Goal: Transaction & Acquisition: Download file/media

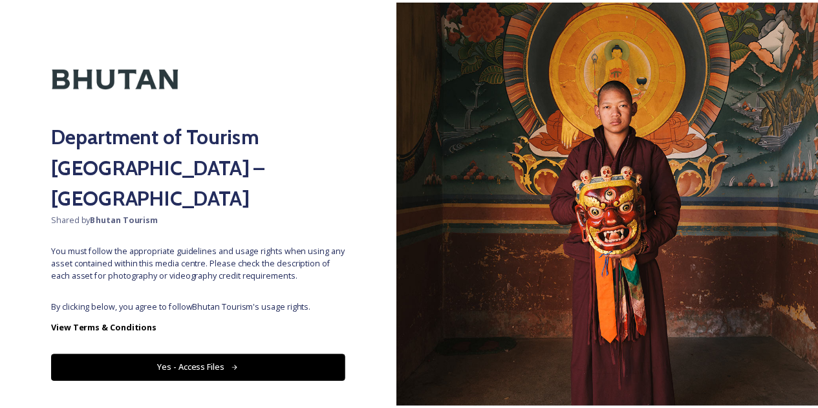
scroll to position [16, 0]
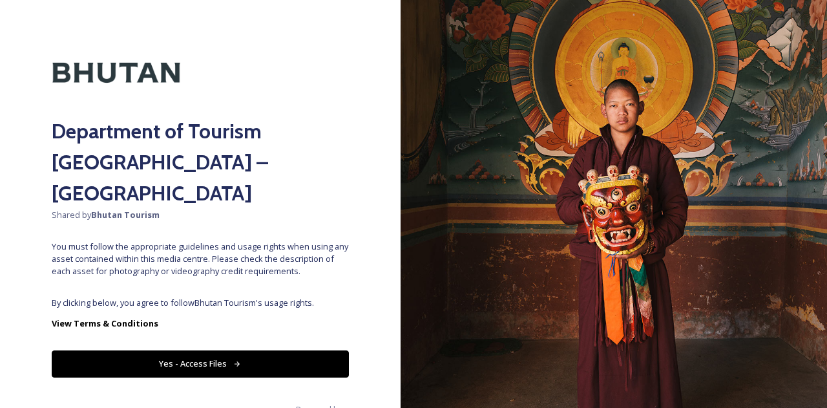
click at [215, 350] on button "Yes - Access Files" at bounding box center [200, 363] width 297 height 26
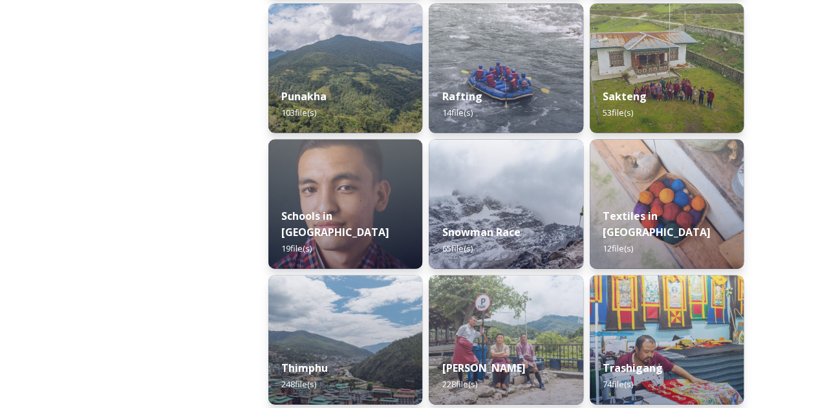
scroll to position [1293, 0]
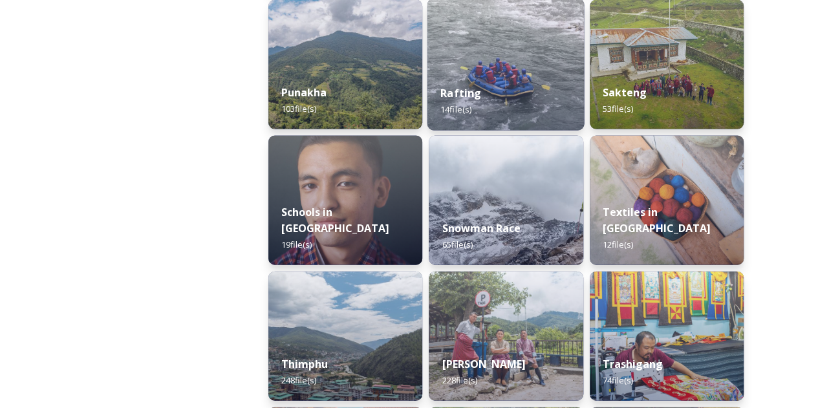
click at [508, 56] on img at bounding box center [505, 65] width 157 height 132
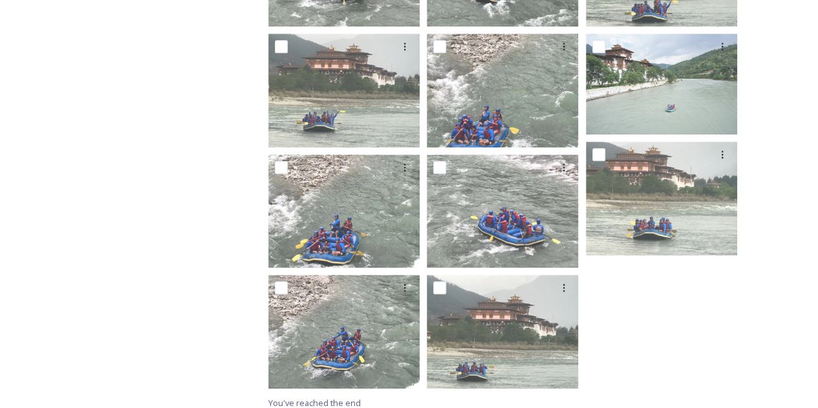
scroll to position [388, 0]
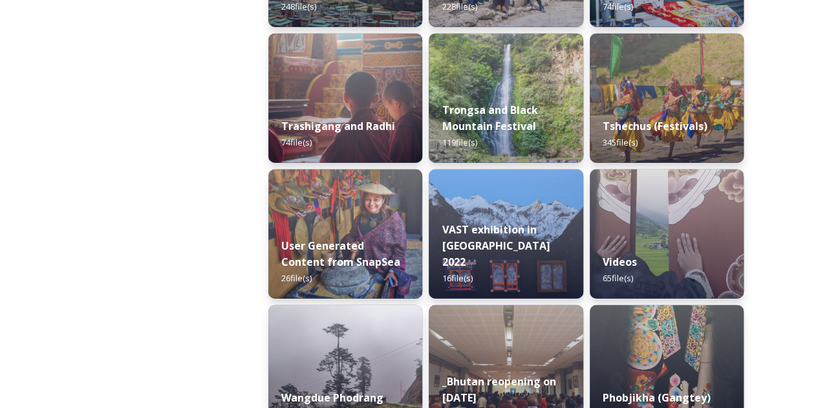
scroll to position [1602, 0]
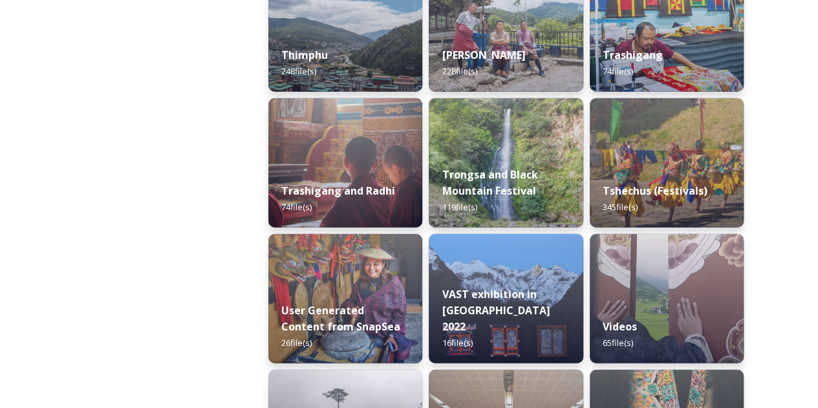
click at [520, 291] on div "VAST exhibition in [GEOGRAPHIC_DATA] 2022 16 file(s)" at bounding box center [506, 318] width 154 height 90
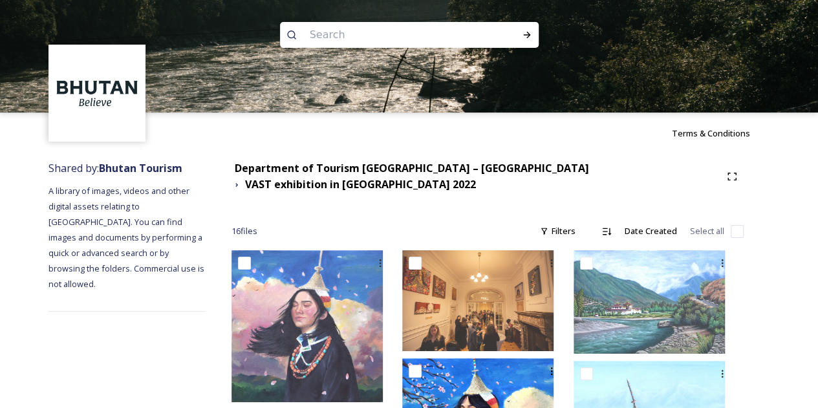
scroll to position [259, 0]
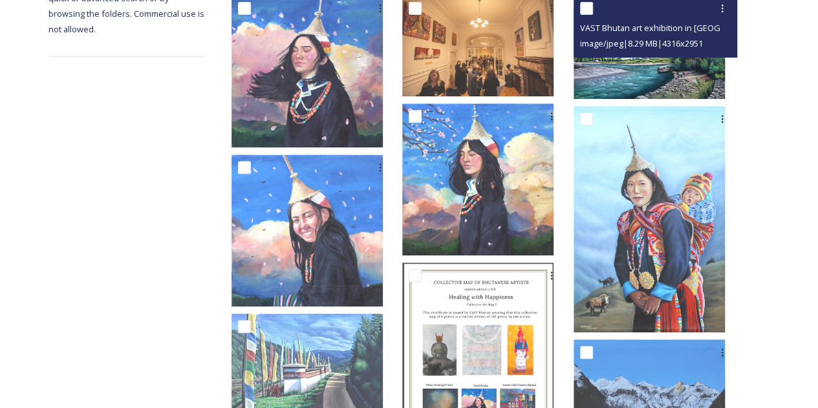
click at [655, 65] on img at bounding box center [648, 46] width 151 height 103
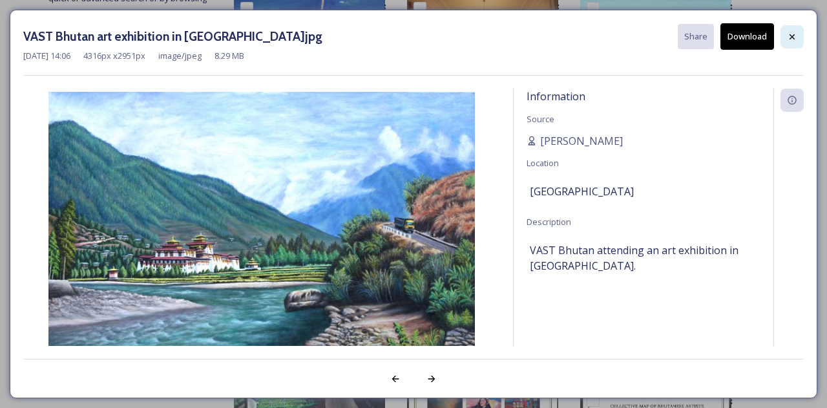
click at [786, 41] on div at bounding box center [792, 36] width 23 height 23
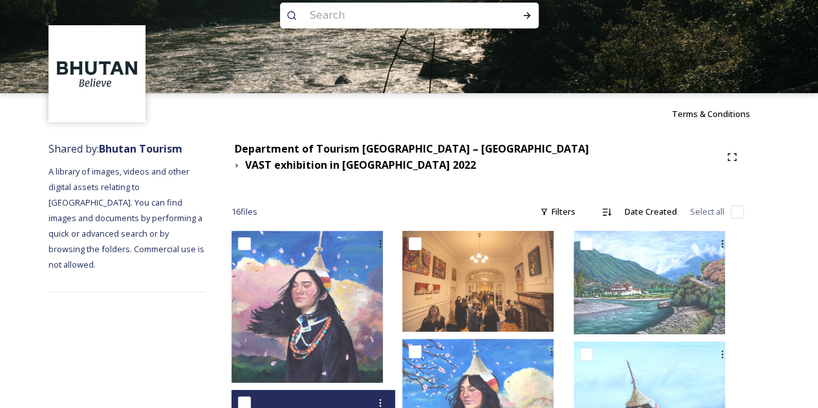
scroll to position [0, 0]
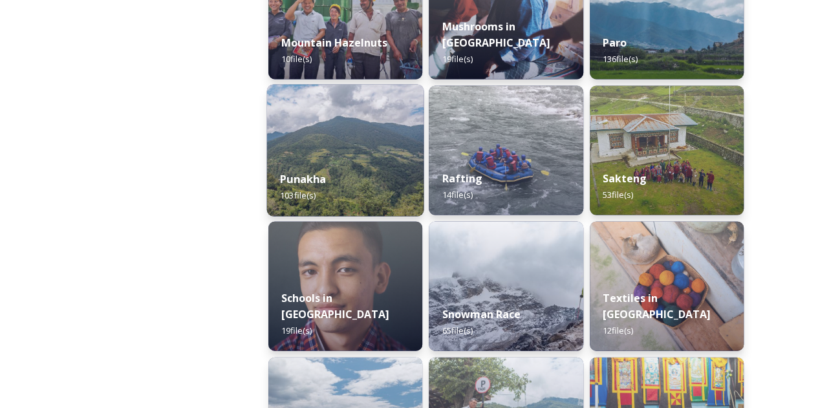
scroll to position [1228, 0]
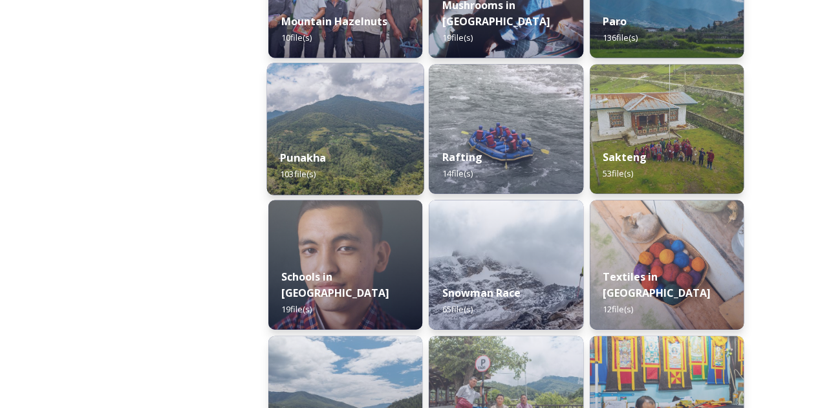
click at [338, 159] on div "Punakha 103 file(s)" at bounding box center [345, 165] width 157 height 59
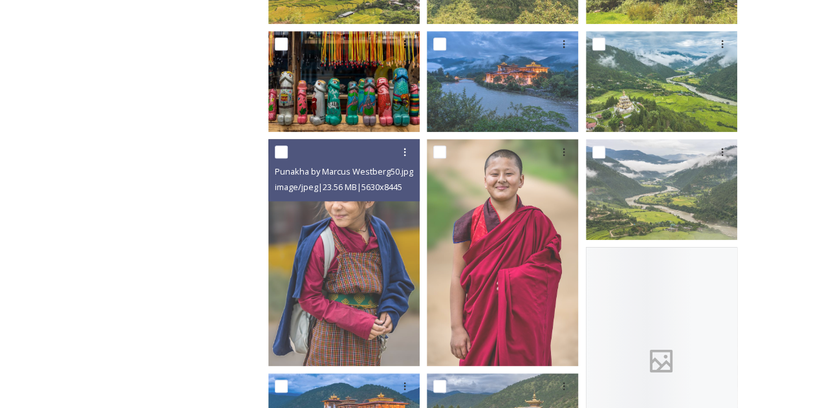
scroll to position [646, 0]
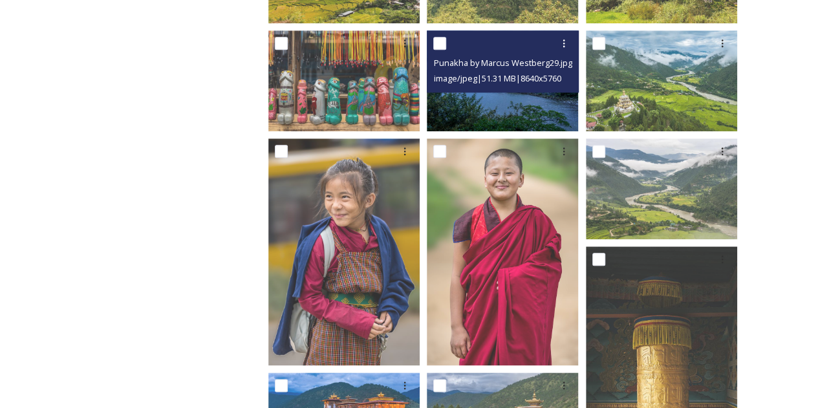
click at [456, 105] on img at bounding box center [502, 80] width 151 height 101
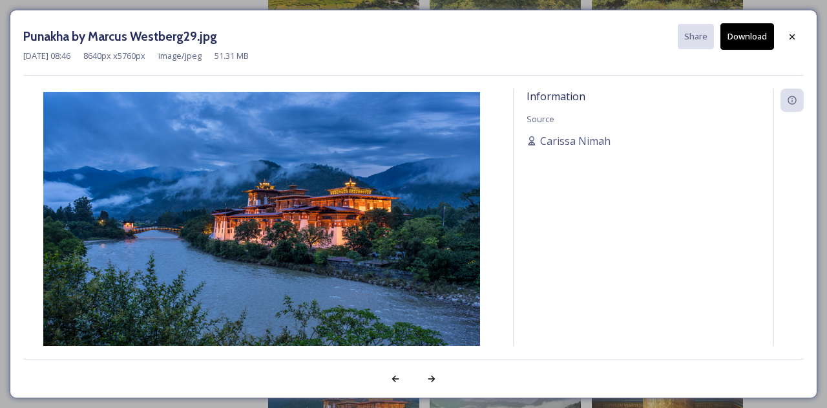
click at [741, 34] on button "Download" at bounding box center [748, 36] width 54 height 26
click at [794, 34] on icon at bounding box center [792, 36] width 5 height 5
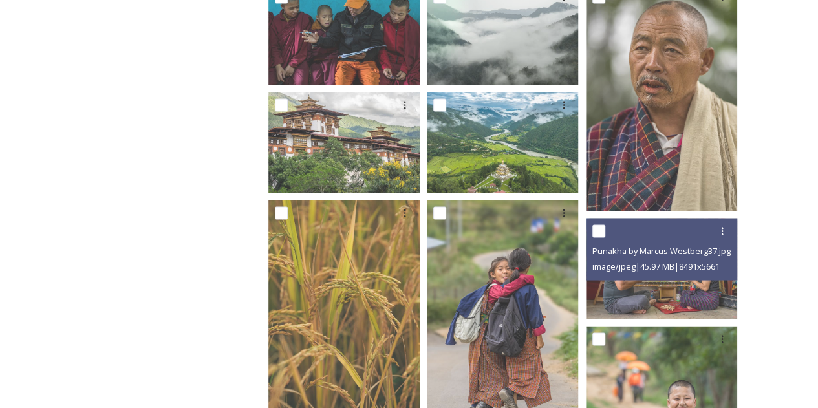
scroll to position [1163, 0]
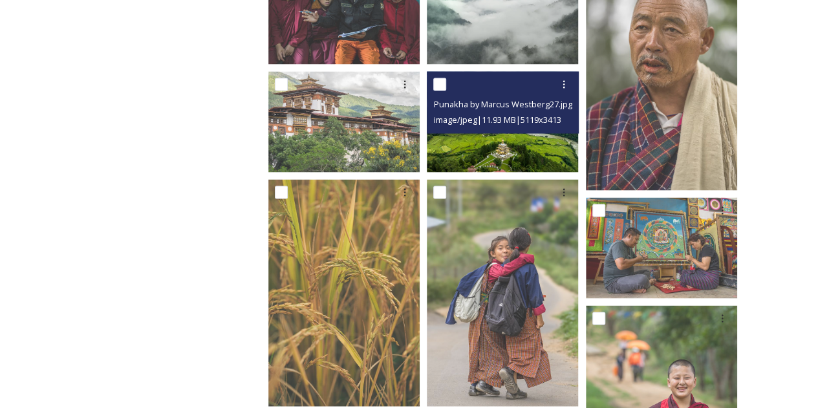
click at [526, 142] on img at bounding box center [502, 121] width 151 height 101
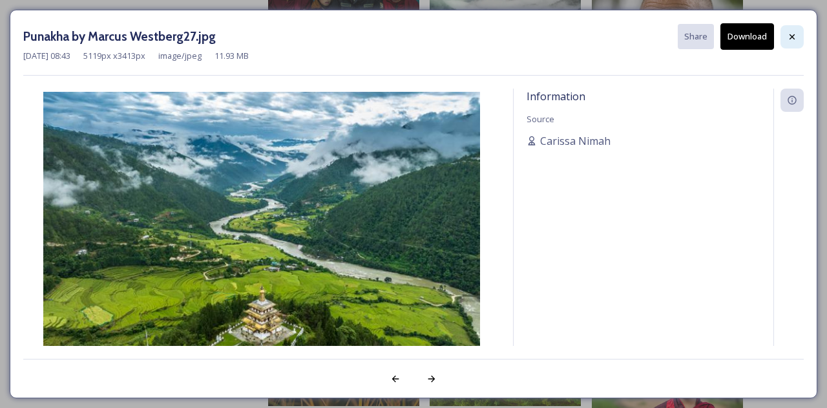
click at [792, 39] on icon at bounding box center [792, 37] width 10 height 10
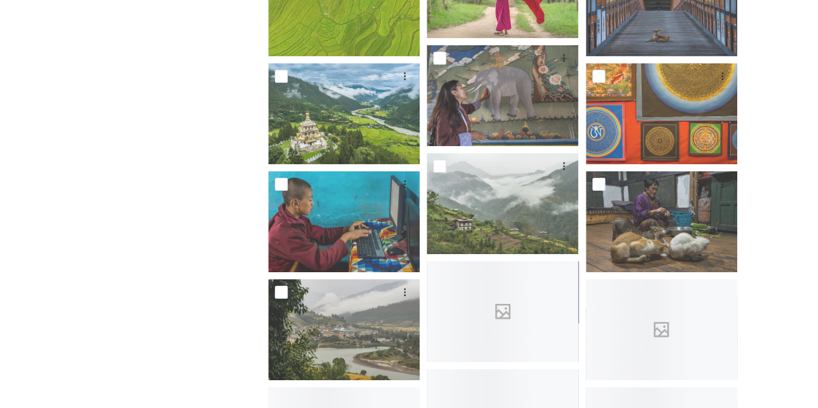
scroll to position [2198, 0]
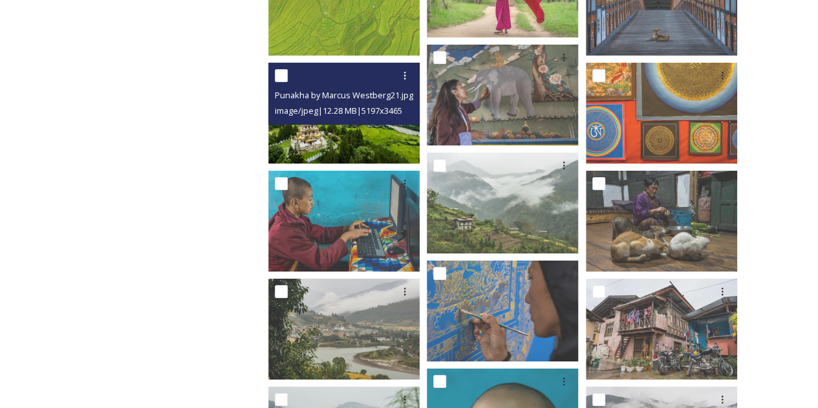
click at [375, 116] on span "image/jpeg | 12.28 MB | 5197 x 3465" at bounding box center [338, 111] width 127 height 12
click at [372, 145] on img at bounding box center [343, 113] width 151 height 101
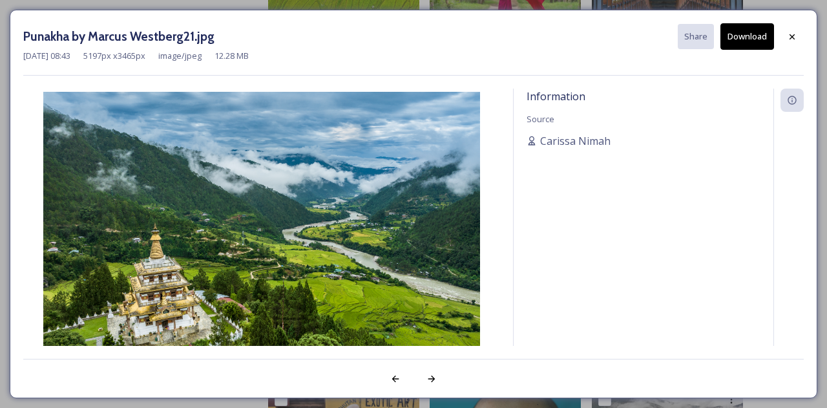
click at [759, 34] on button "Download" at bounding box center [748, 36] width 54 height 26
click at [800, 37] on div at bounding box center [792, 36] width 23 height 23
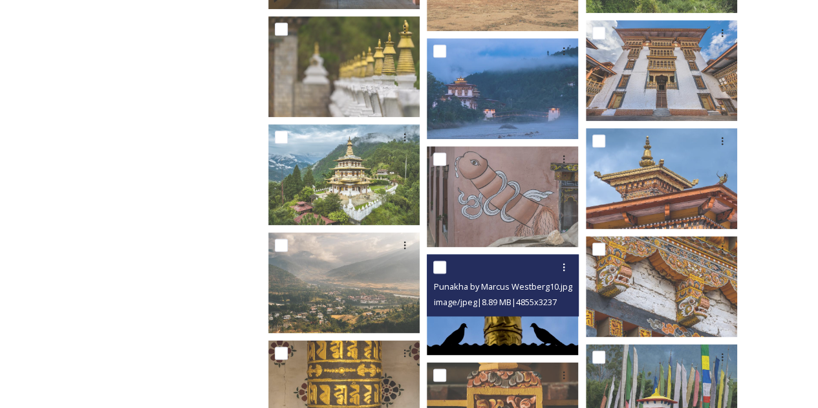
scroll to position [3232, 0]
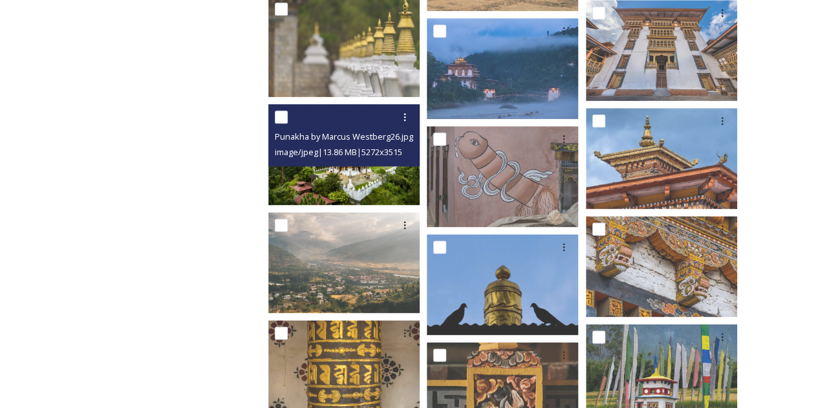
click at [370, 160] on div "Punakha by Marcus Westberg26.jpg image/jpeg | 13.86 MB | 5272 x 3515" at bounding box center [343, 135] width 151 height 62
click at [376, 191] on img at bounding box center [343, 154] width 151 height 101
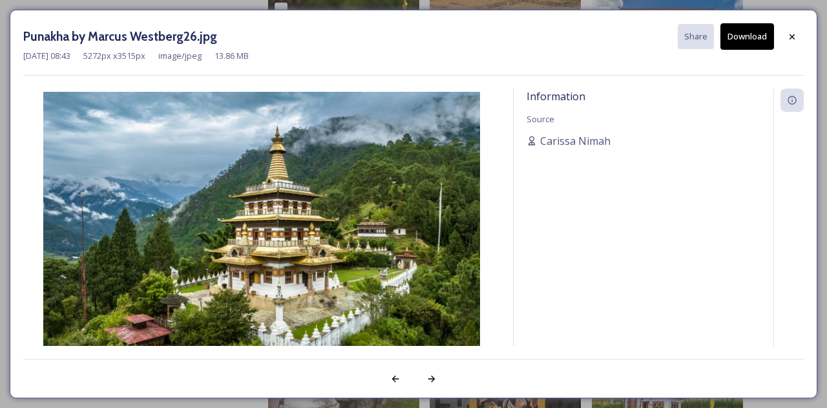
click at [753, 34] on button "Download" at bounding box center [748, 36] width 54 height 26
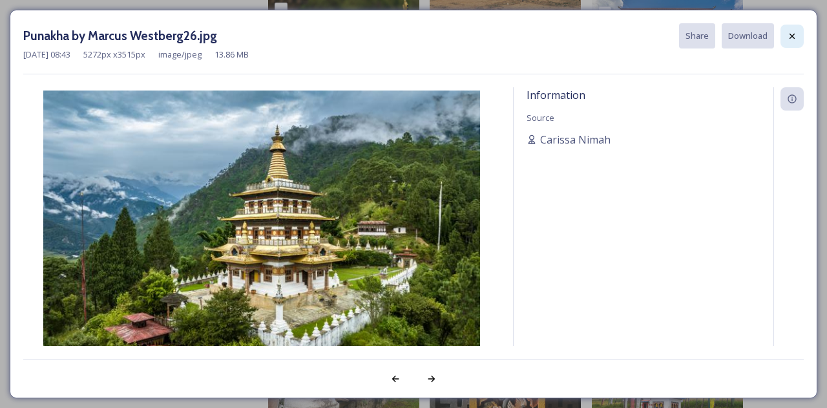
click at [796, 38] on icon at bounding box center [792, 36] width 10 height 10
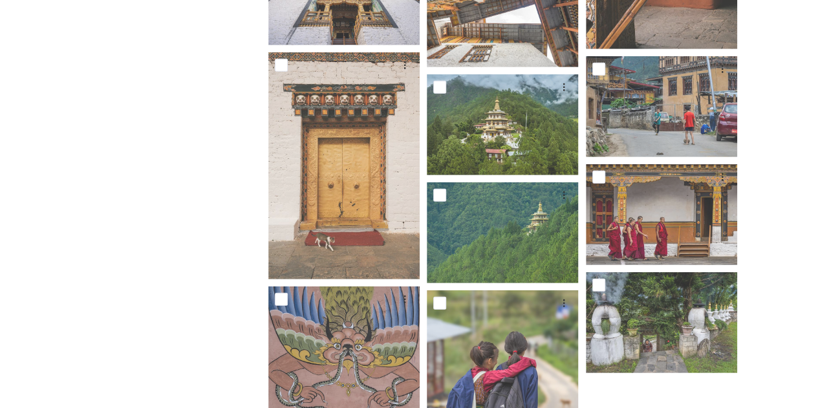
scroll to position [4137, 0]
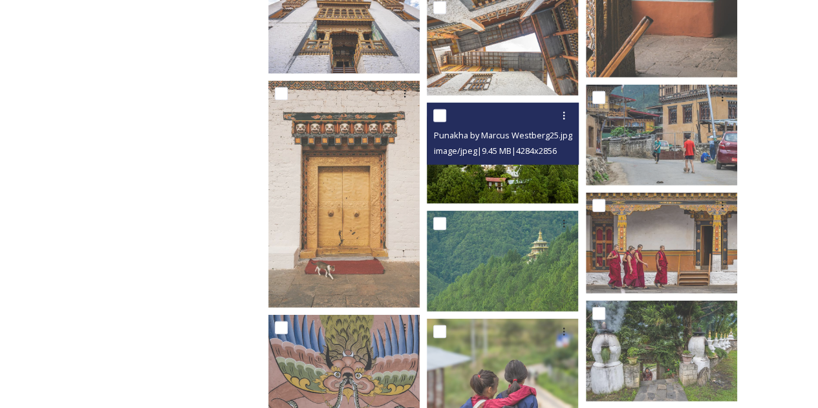
click at [473, 170] on img at bounding box center [502, 153] width 151 height 101
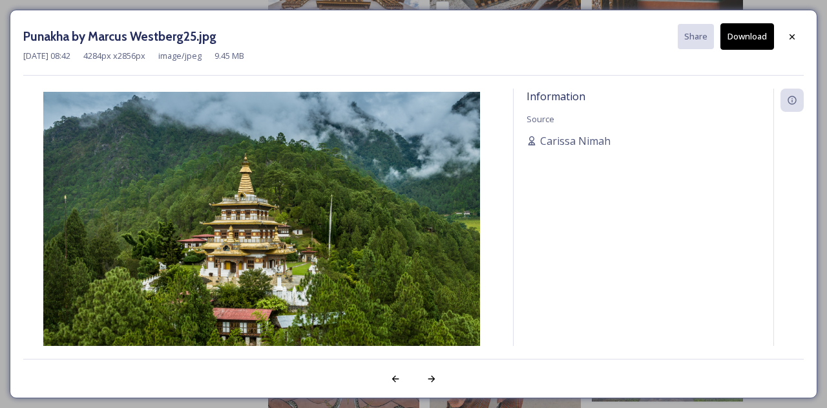
click at [762, 32] on button "Download" at bounding box center [748, 36] width 54 height 26
click at [794, 39] on icon at bounding box center [792, 37] width 10 height 10
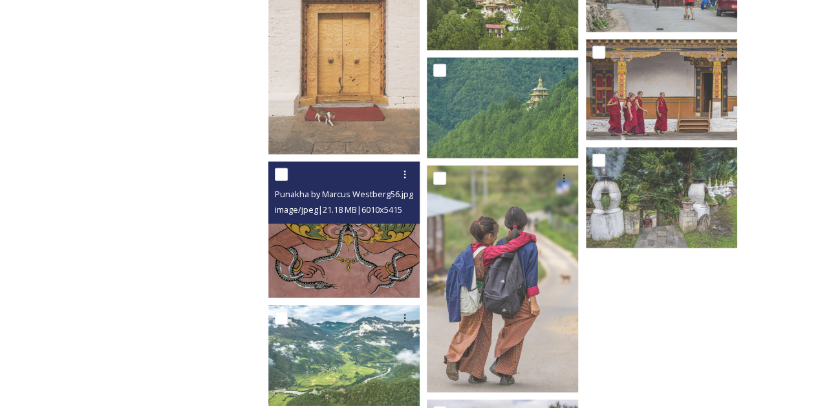
scroll to position [4423, 0]
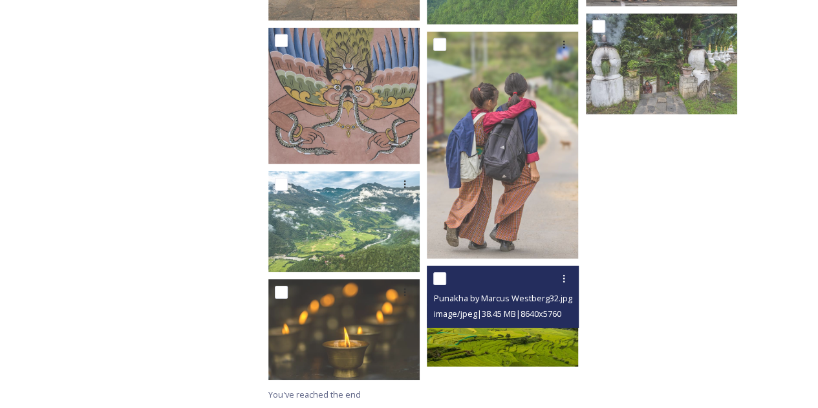
click at [492, 338] on img at bounding box center [502, 316] width 151 height 101
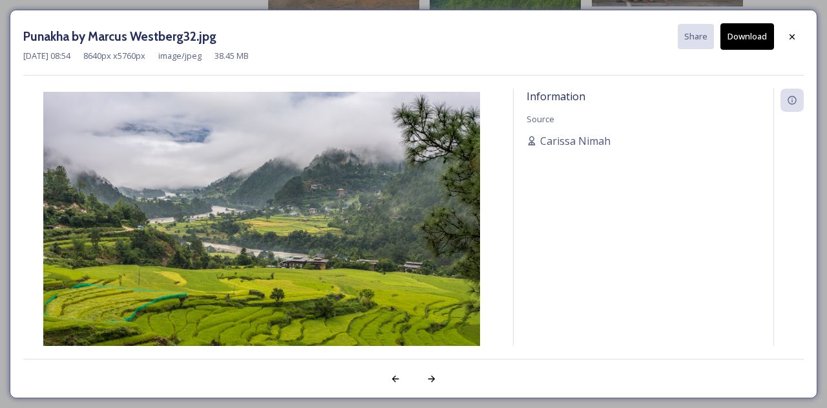
click at [767, 37] on button "Download" at bounding box center [748, 36] width 54 height 26
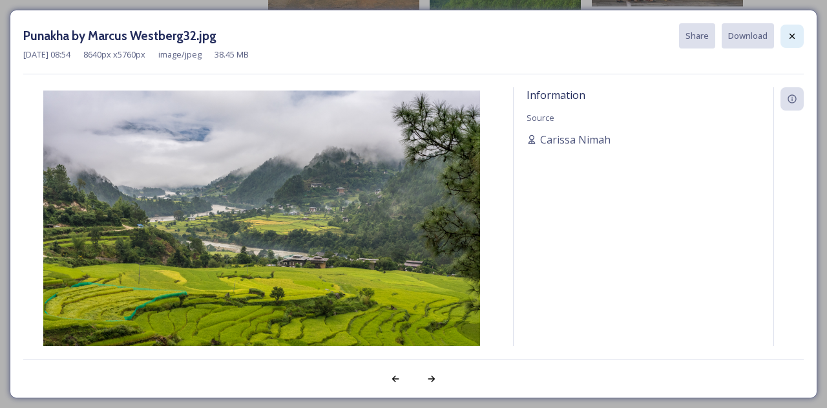
click at [792, 36] on icon at bounding box center [792, 35] width 5 height 5
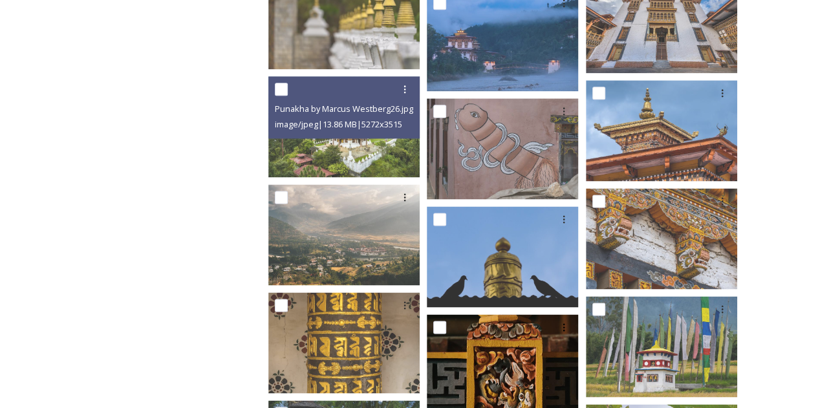
scroll to position [3260, 0]
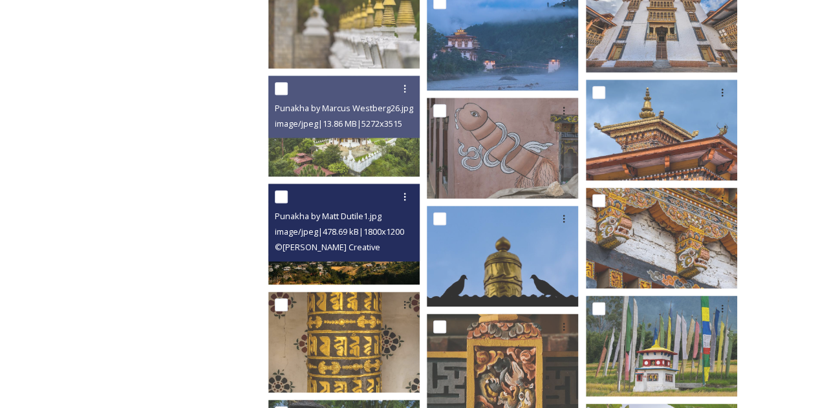
click at [319, 262] on img at bounding box center [343, 234] width 151 height 101
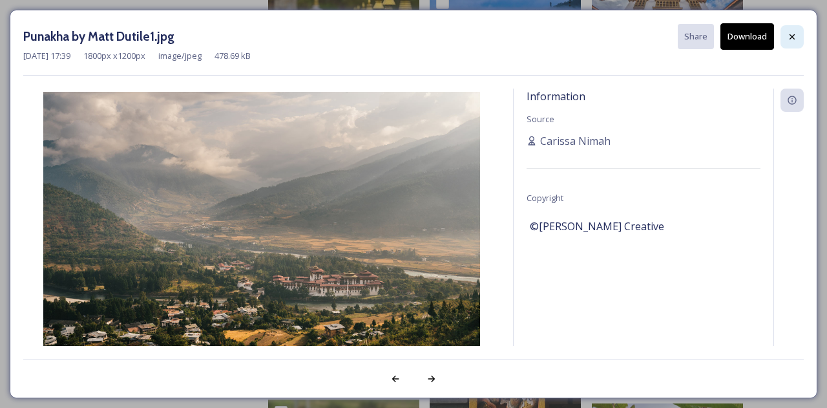
click at [790, 36] on icon at bounding box center [792, 37] width 10 height 10
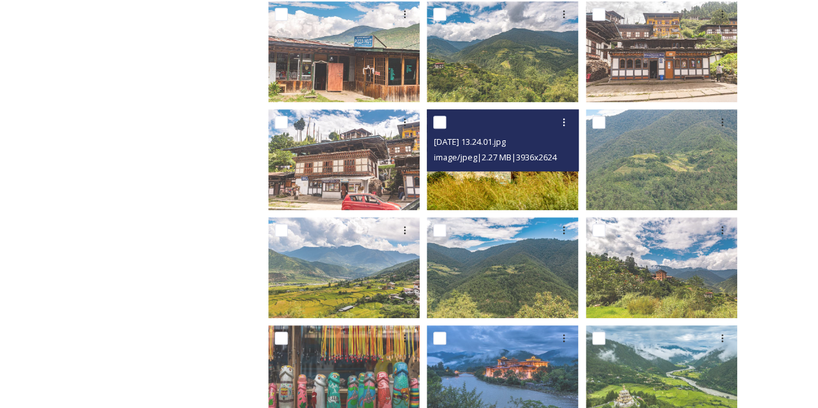
scroll to position [0, 0]
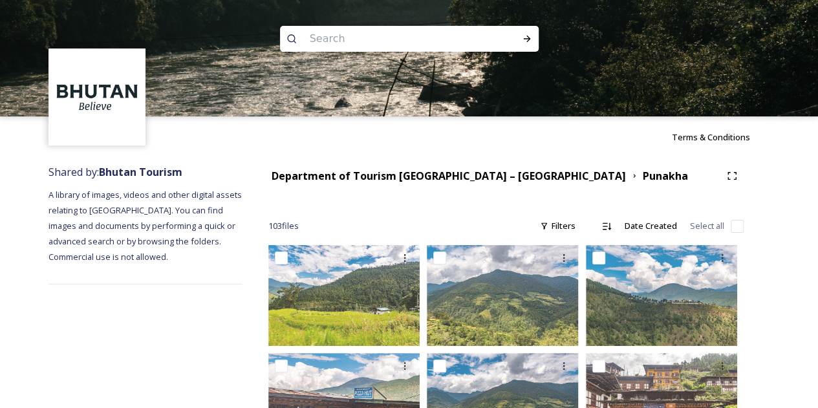
click at [371, 34] on input at bounding box center [391, 39] width 177 height 28
type input "[PERSON_NAME]"
click at [530, 38] on icon at bounding box center [527, 39] width 10 height 10
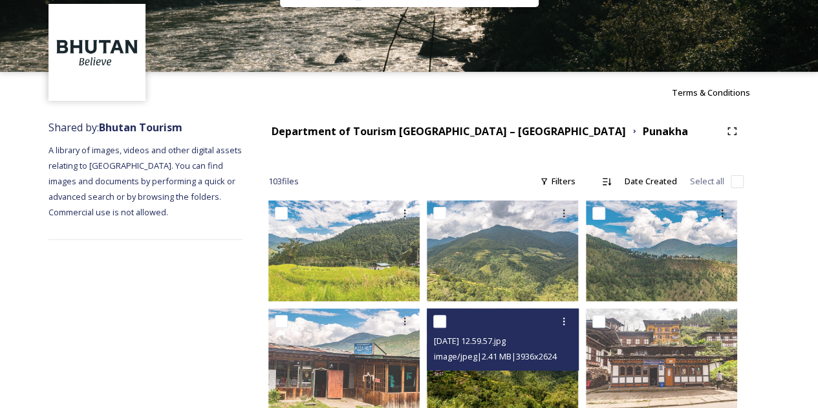
scroll to position [65, 0]
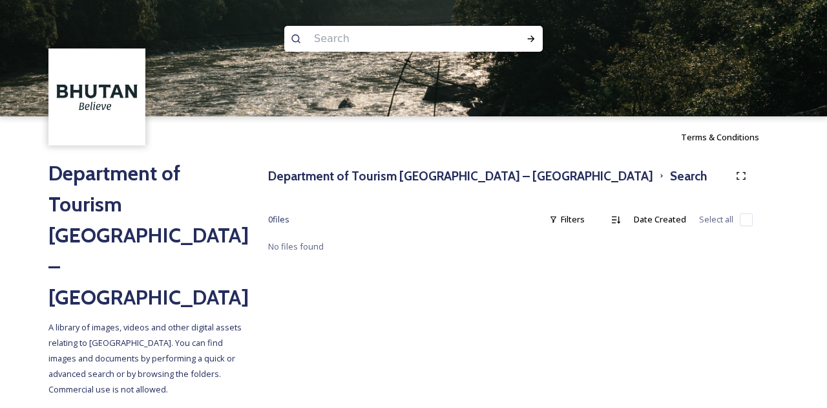
click at [357, 41] on input at bounding box center [396, 39] width 177 height 28
type input "paro"
click at [536, 39] on div "Run Search" at bounding box center [531, 38] width 23 height 23
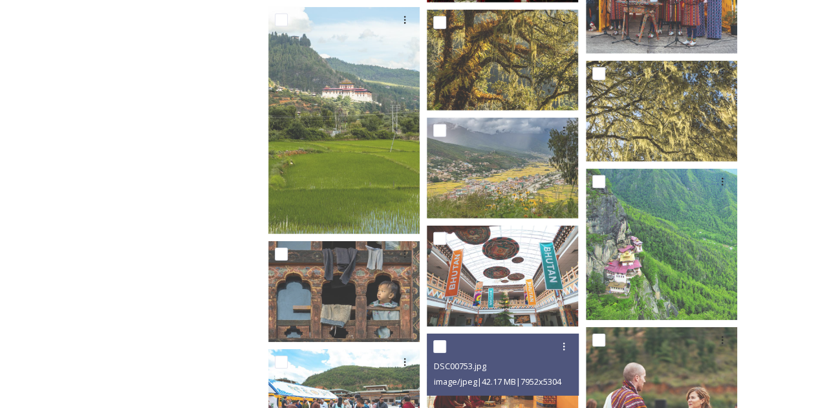
scroll to position [2093, 0]
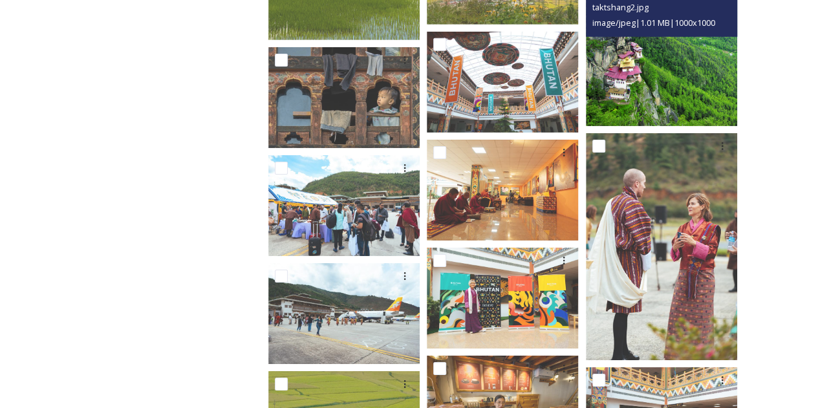
click at [657, 81] on img at bounding box center [661, 50] width 151 height 151
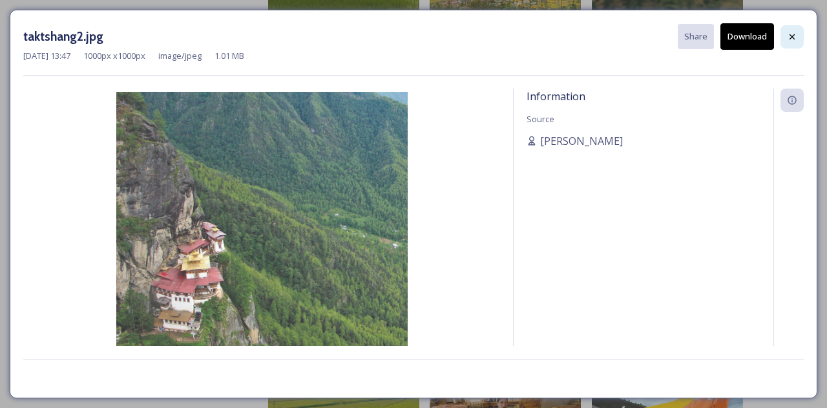
click at [795, 33] on icon at bounding box center [792, 37] width 10 height 10
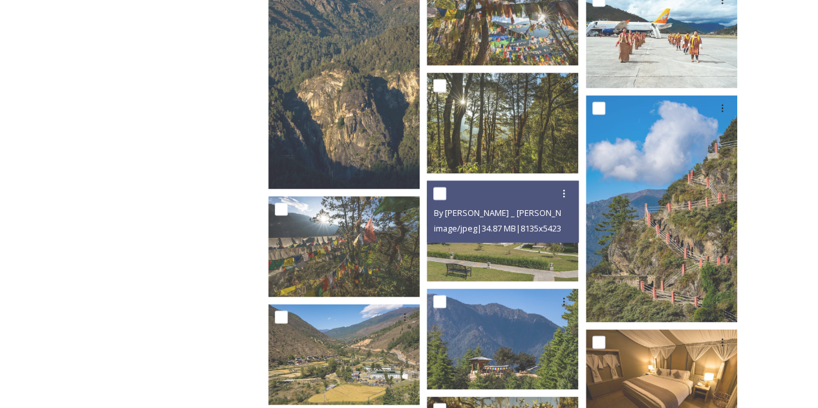
scroll to position [3386, 0]
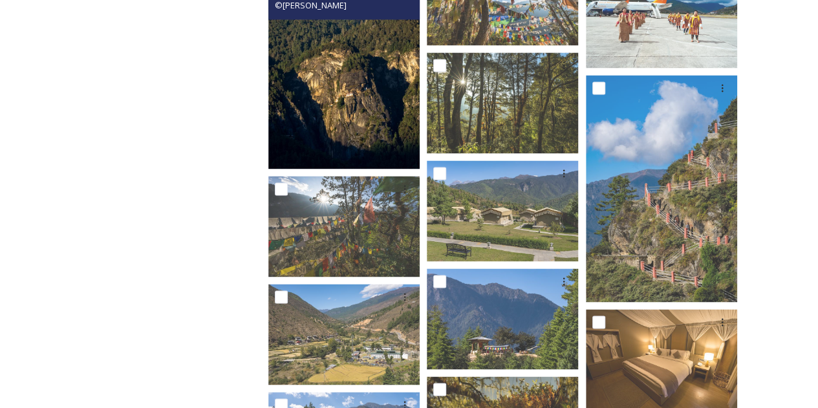
click at [355, 140] on img at bounding box center [343, 55] width 151 height 227
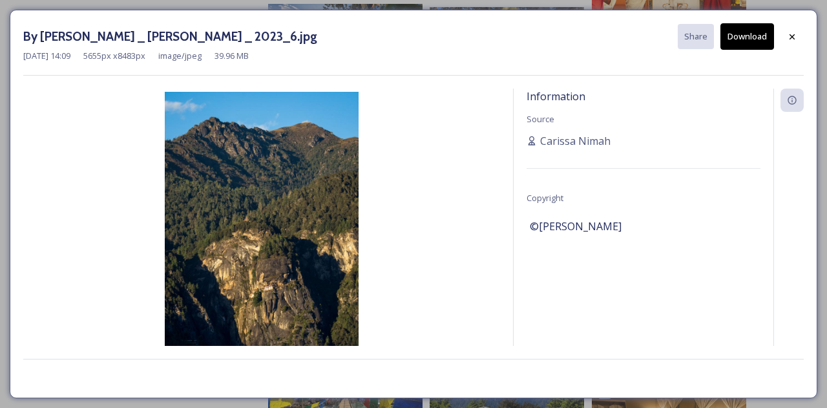
click at [759, 33] on button "Download" at bounding box center [748, 36] width 54 height 26
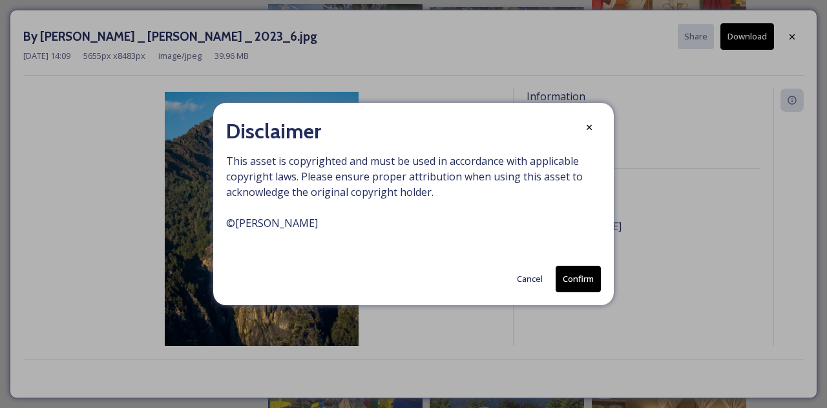
click at [585, 279] on button "Confirm" at bounding box center [578, 279] width 45 height 26
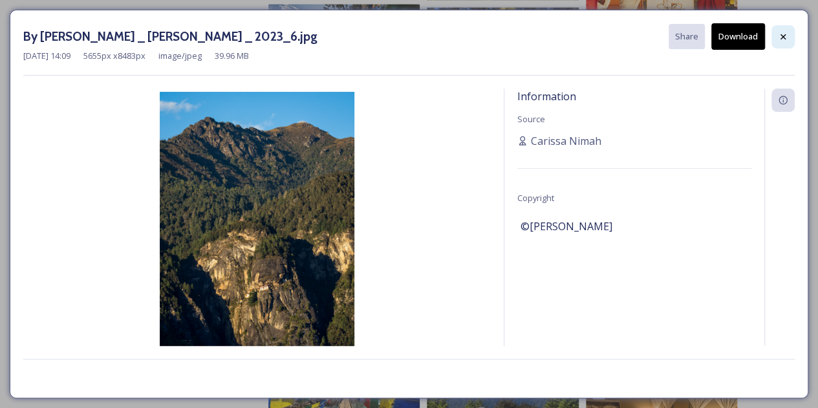
click at [787, 38] on icon at bounding box center [783, 37] width 10 height 10
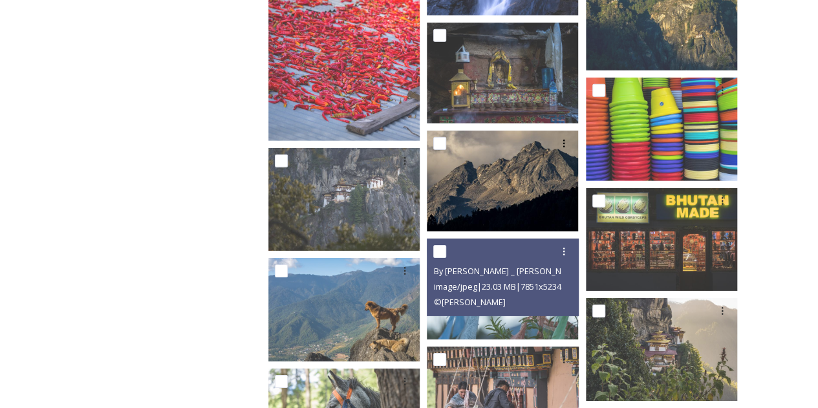
scroll to position [4420, 0]
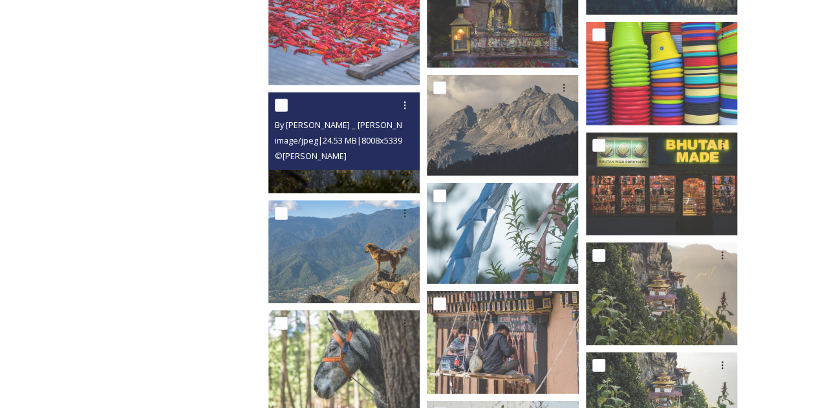
click at [380, 138] on span "image/jpeg | 24.53 MB | 8008 x 5339" at bounding box center [338, 140] width 127 height 12
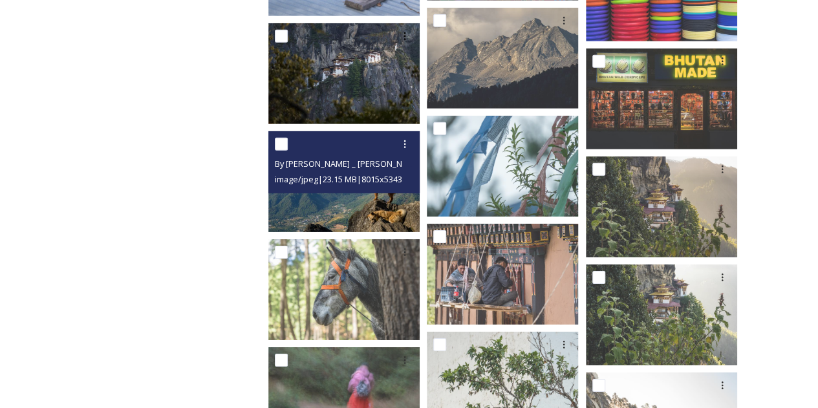
click at [371, 199] on img at bounding box center [343, 181] width 151 height 101
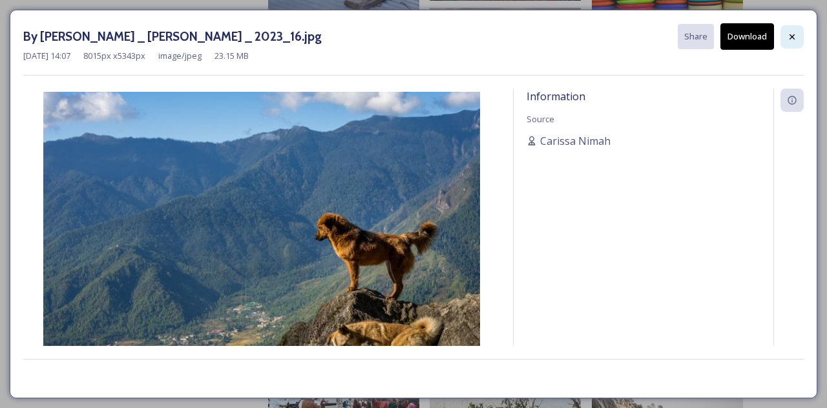
click at [789, 40] on icon at bounding box center [792, 37] width 10 height 10
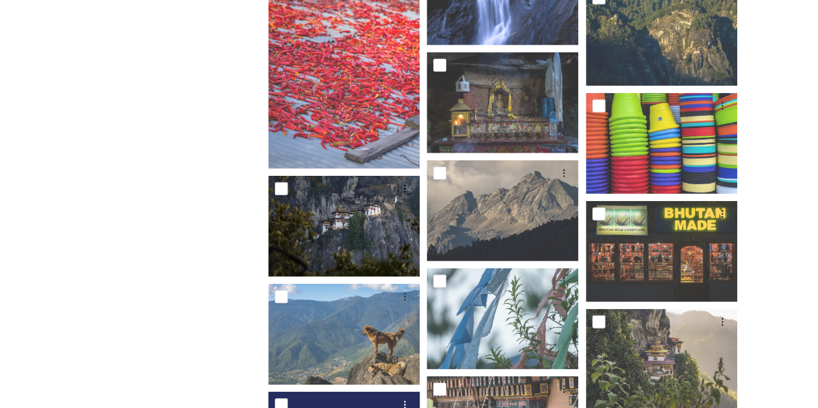
scroll to position [4226, 0]
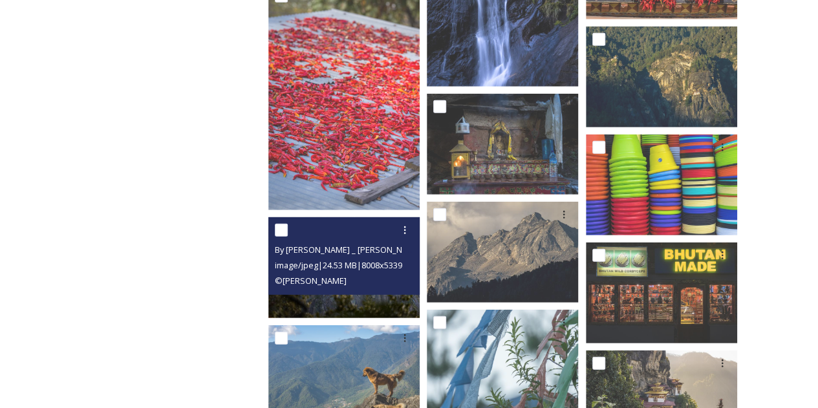
click at [376, 286] on div "© [PERSON_NAME]" at bounding box center [346, 281] width 142 height 16
click at [360, 298] on img at bounding box center [343, 267] width 151 height 101
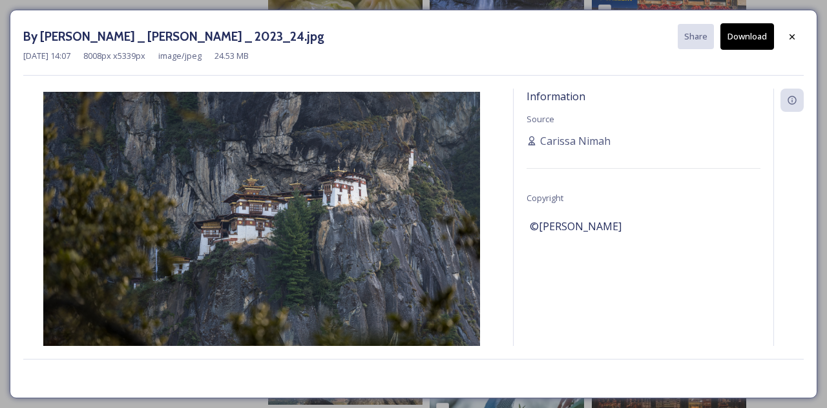
click at [762, 25] on button "Download" at bounding box center [748, 36] width 54 height 26
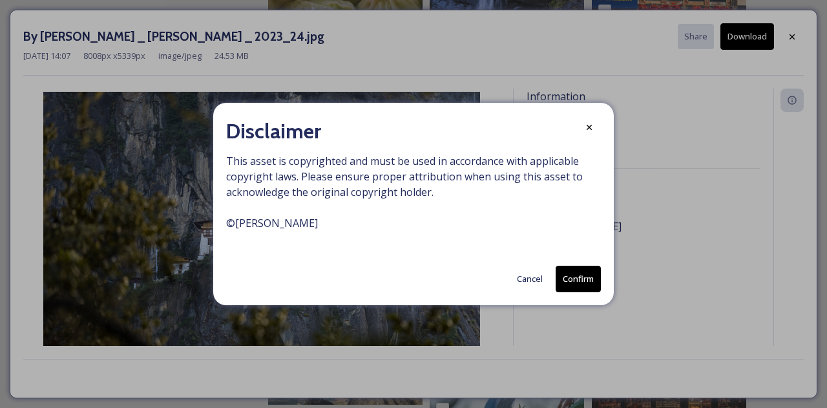
click at [591, 278] on button "Confirm" at bounding box center [578, 279] width 45 height 26
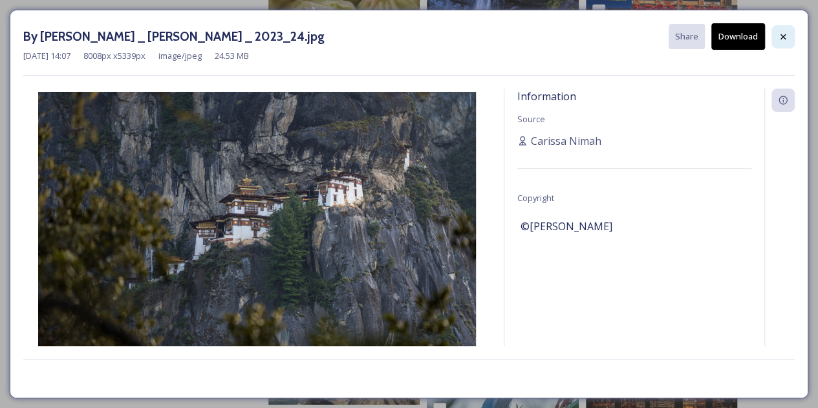
click at [789, 34] on div at bounding box center [782, 36] width 23 height 23
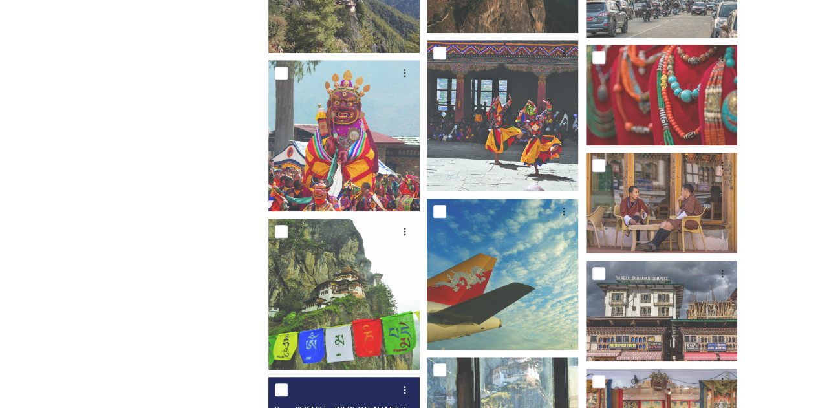
scroll to position [7652, 0]
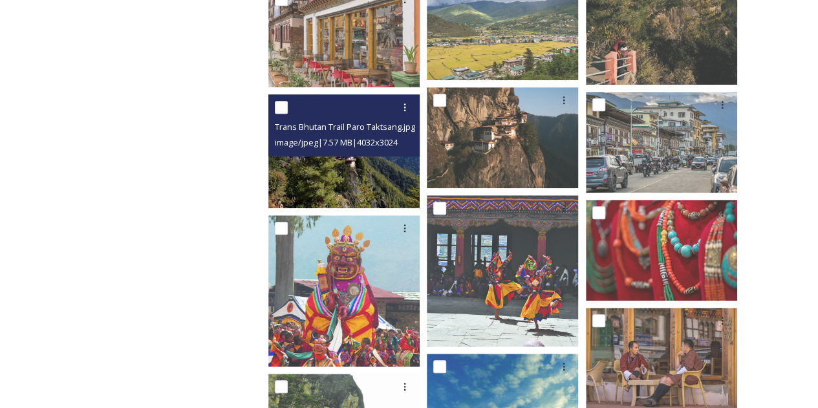
click at [349, 180] on img at bounding box center [343, 151] width 151 height 114
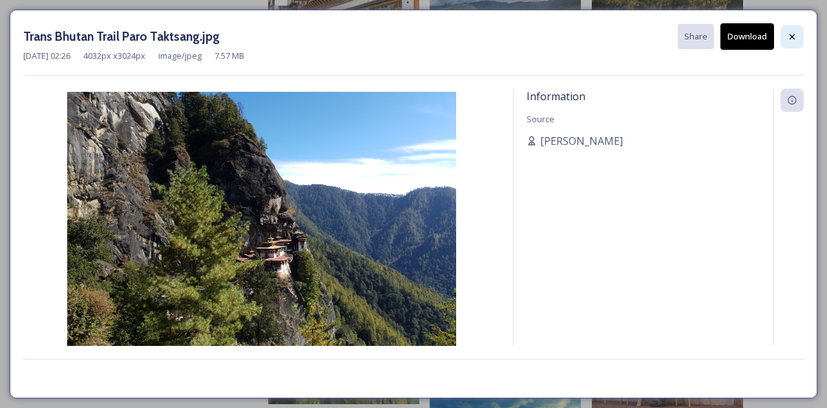
drag, startPoint x: 806, startPoint y: 37, endPoint x: 786, endPoint y: 39, distance: 20.2
click at [806, 37] on div "Trans Bhutan Trail Paro Taktsang.jpg Share Download [DATE] 02:26 4032 px x 3024…" at bounding box center [414, 204] width 808 height 388
click at [785, 39] on div at bounding box center [792, 36] width 23 height 23
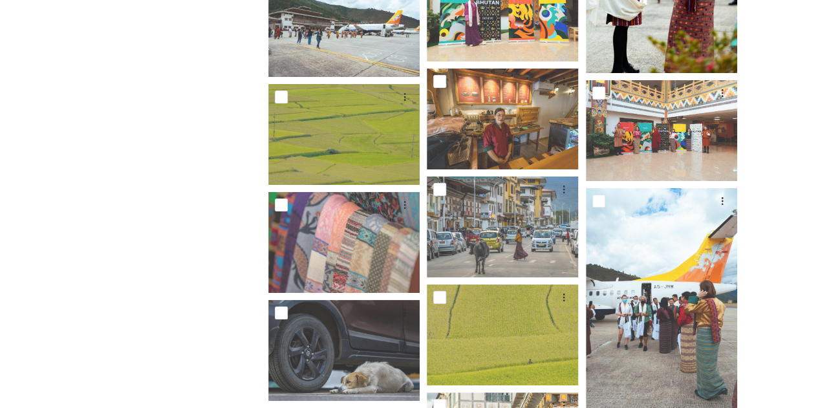
scroll to position [2360, 0]
